Goal: Task Accomplishment & Management: Use online tool/utility

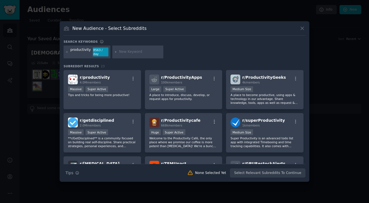
click at [117, 93] on div "Massive Super Active" at bounding box center [102, 89] width 69 height 7
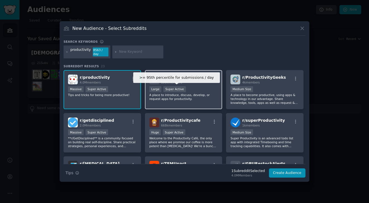
click at [166, 89] on div "Super Active" at bounding box center [174, 89] width 23 height 6
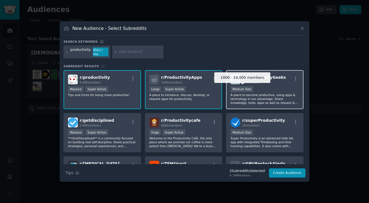
click at [234, 90] on div "Medium Size" at bounding box center [242, 89] width 23 height 6
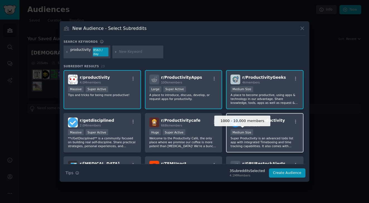
click at [237, 130] on div "Medium Size" at bounding box center [242, 132] width 23 height 6
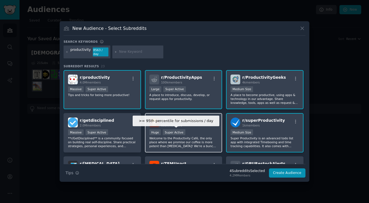
click at [181, 130] on div "Super Active" at bounding box center [174, 132] width 23 height 6
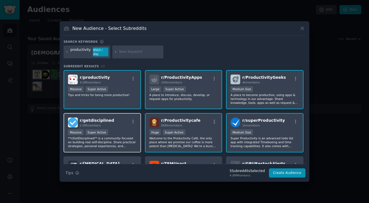
click at [119, 132] on div "Massive Super Active" at bounding box center [102, 132] width 69 height 7
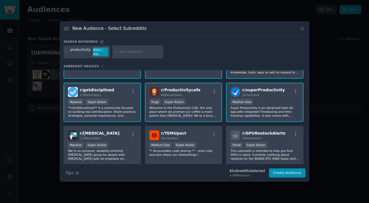
scroll to position [31, 0]
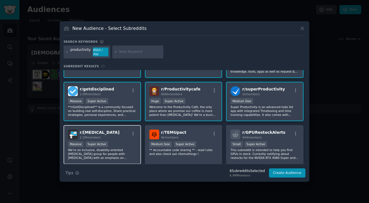
click at [118, 137] on div "r/ [MEDICAL_DATA] 2.1M members" at bounding box center [102, 134] width 69 height 10
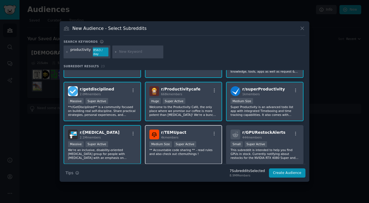
click at [172, 133] on span "r/ TEMUpact" at bounding box center [173, 132] width 25 height 4
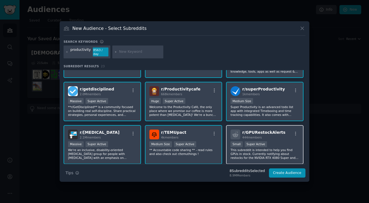
click at [238, 134] on div at bounding box center [236, 134] width 10 height 10
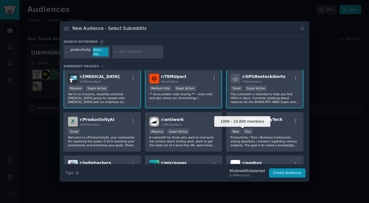
scroll to position [94, 0]
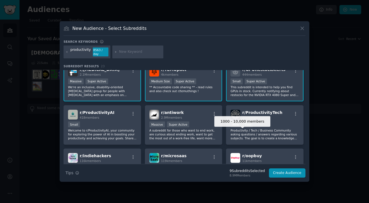
click at [238, 134] on p "Productivity / Tech / Business Community asking questions / answers regarding v…" at bounding box center [265, 134] width 69 height 12
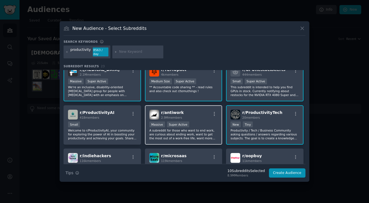
click at [177, 120] on div "r/ antiwork 2.9M members Massive Super Active A subreddit for those who want to…" at bounding box center [184, 124] width 78 height 39
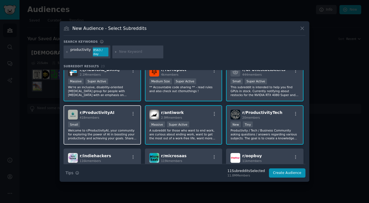
click at [134, 129] on p "Welcome to r/ProductivityAI, your community for exploring the power of AI in bo…" at bounding box center [102, 134] width 69 height 12
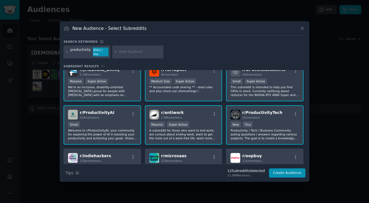
click at [242, 119] on span "20 members" at bounding box center [251, 117] width 18 height 3
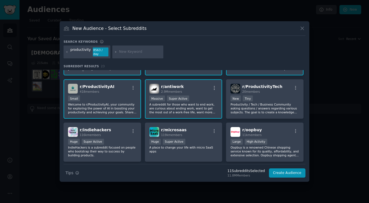
scroll to position [121, 0]
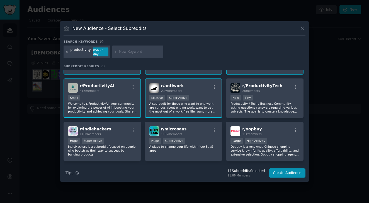
click at [130, 93] on div "r/ ProductivityAI 418 members Small Welcome to r/ProductivityAI, your community…" at bounding box center [103, 97] width 78 height 39
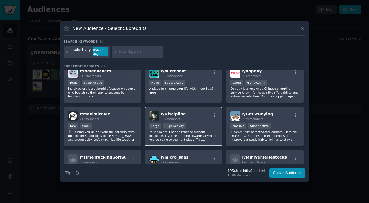
scroll to position [180, 0]
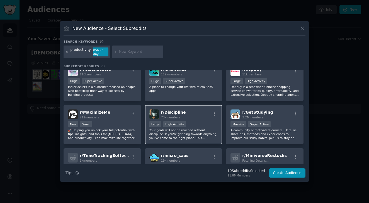
click at [204, 128] on p "Your goals will not be reached without discipline. If you're grinding towards a…" at bounding box center [183, 134] width 69 height 12
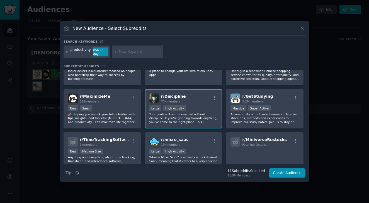
scroll to position [197, 0]
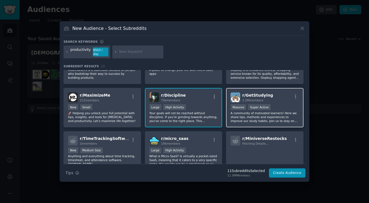
click at [288, 122] on p "A community of motivated learners! Here we share tips, methods and experiences …" at bounding box center [265, 117] width 69 height 12
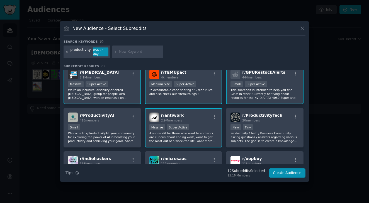
scroll to position [91, 0]
click at [275, 173] on button "Create Audience" at bounding box center [287, 172] width 37 height 9
